Goal: Navigation & Orientation: Find specific page/section

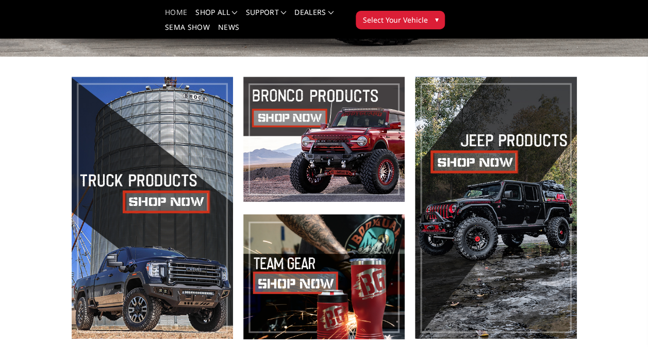
scroll to position [255, 0]
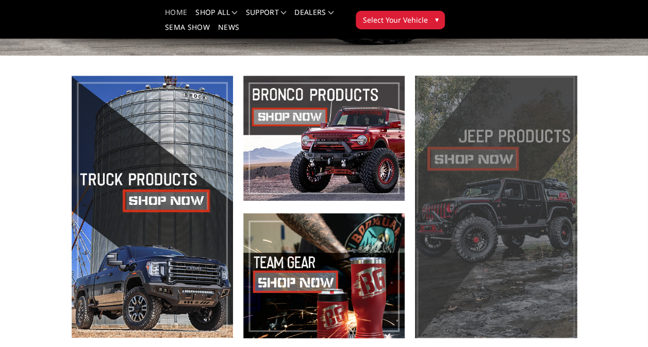
click at [501, 187] on span at bounding box center [495, 207] width 161 height 263
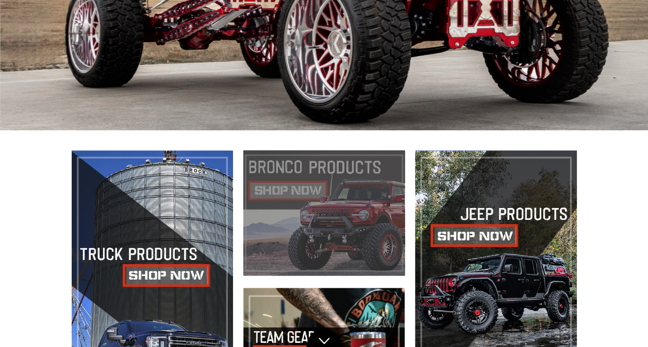
click at [299, 208] on span at bounding box center [323, 212] width 161 height 125
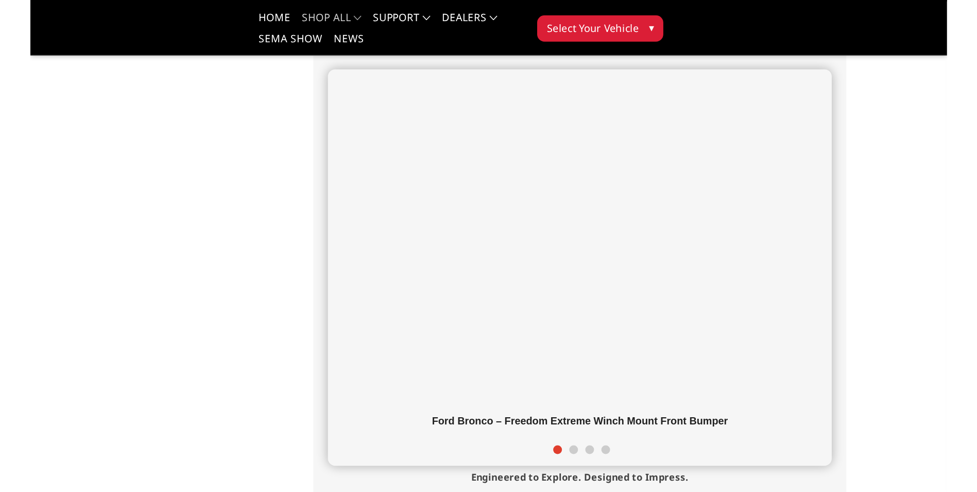
scroll to position [233, 0]
